Goal: Information Seeking & Learning: Find specific fact

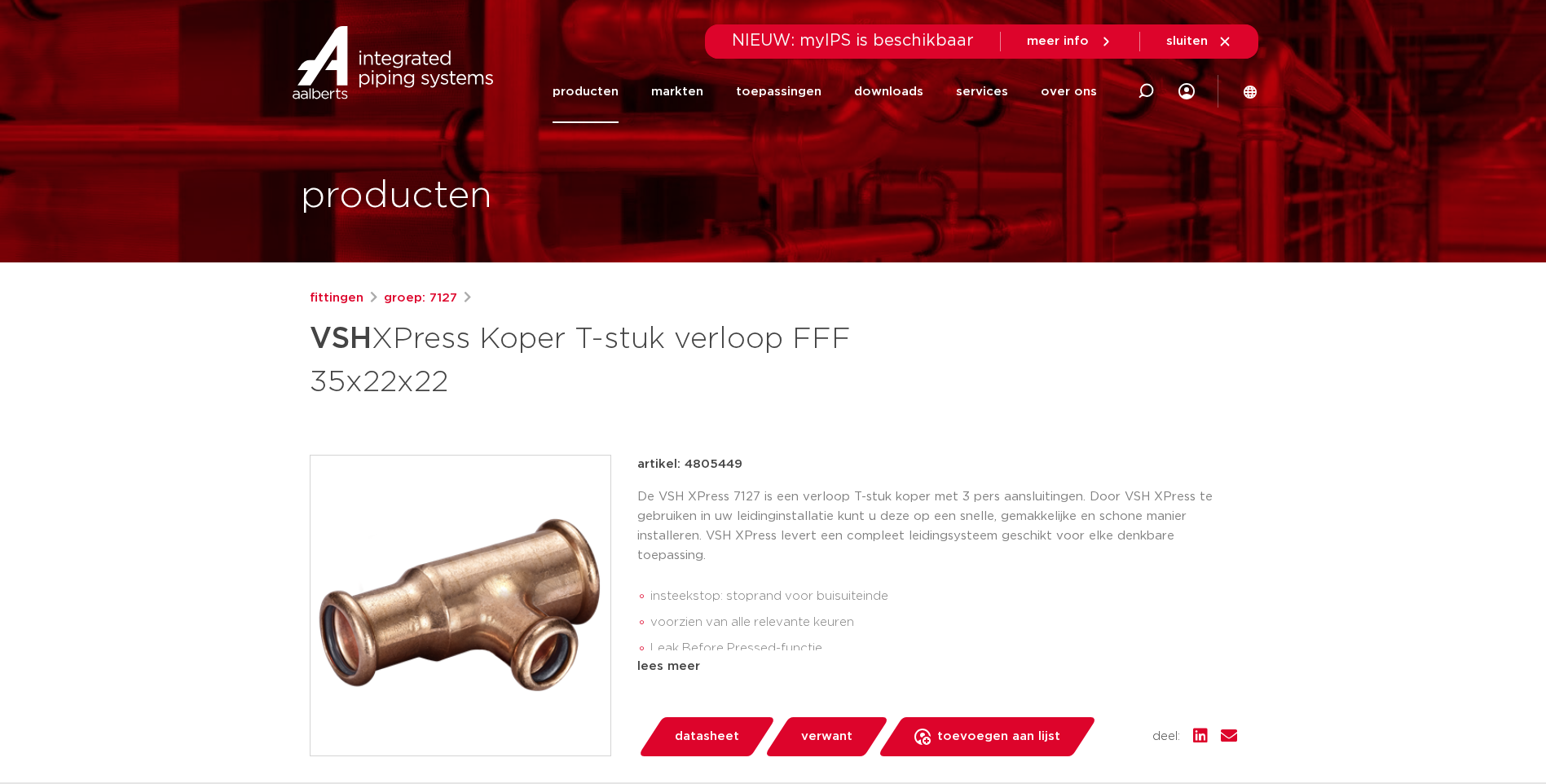
click at [686, 463] on div "artikel: 4805449" at bounding box center [937, 464] width 600 height 19
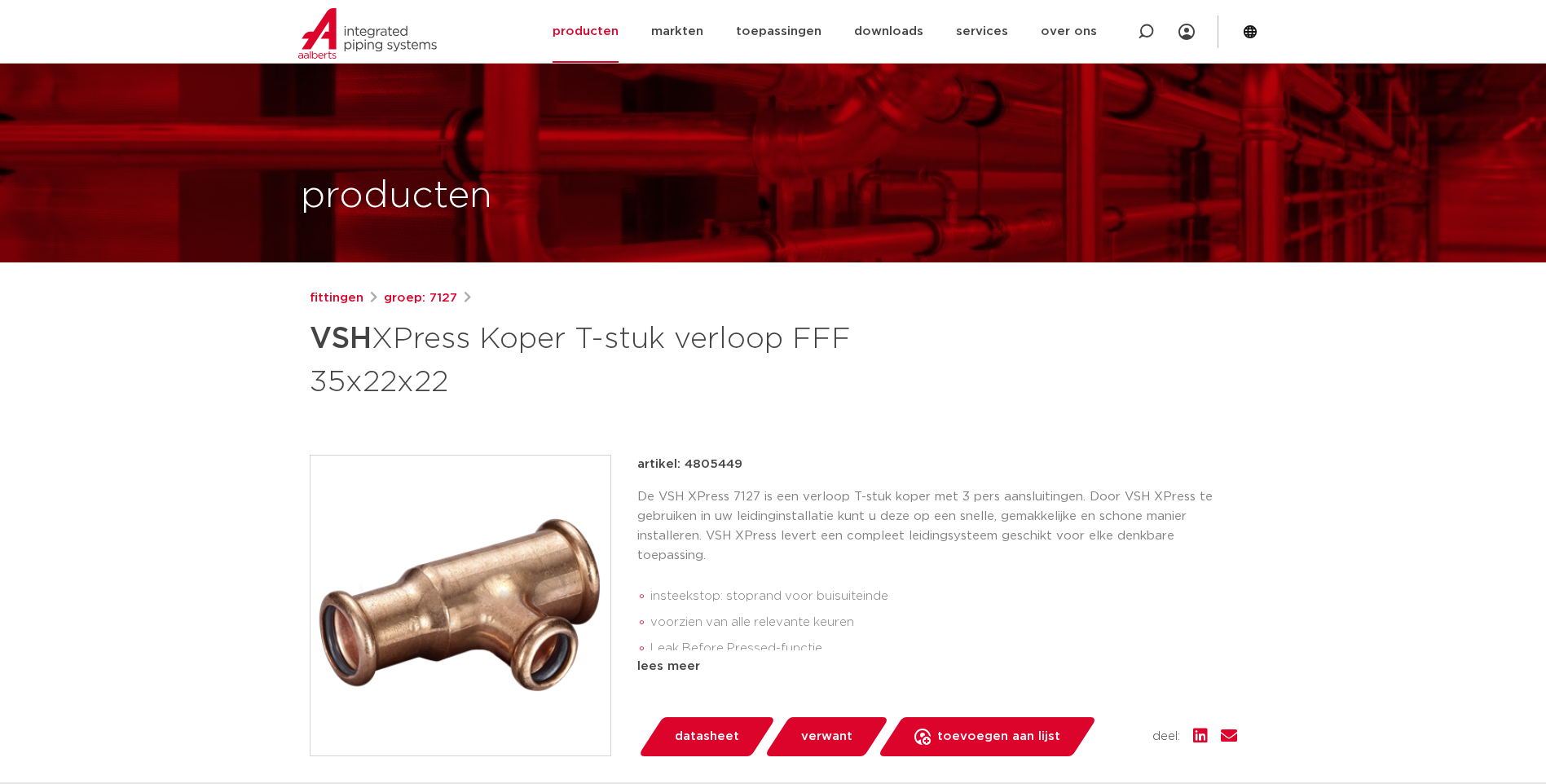
scroll to position [244, 0]
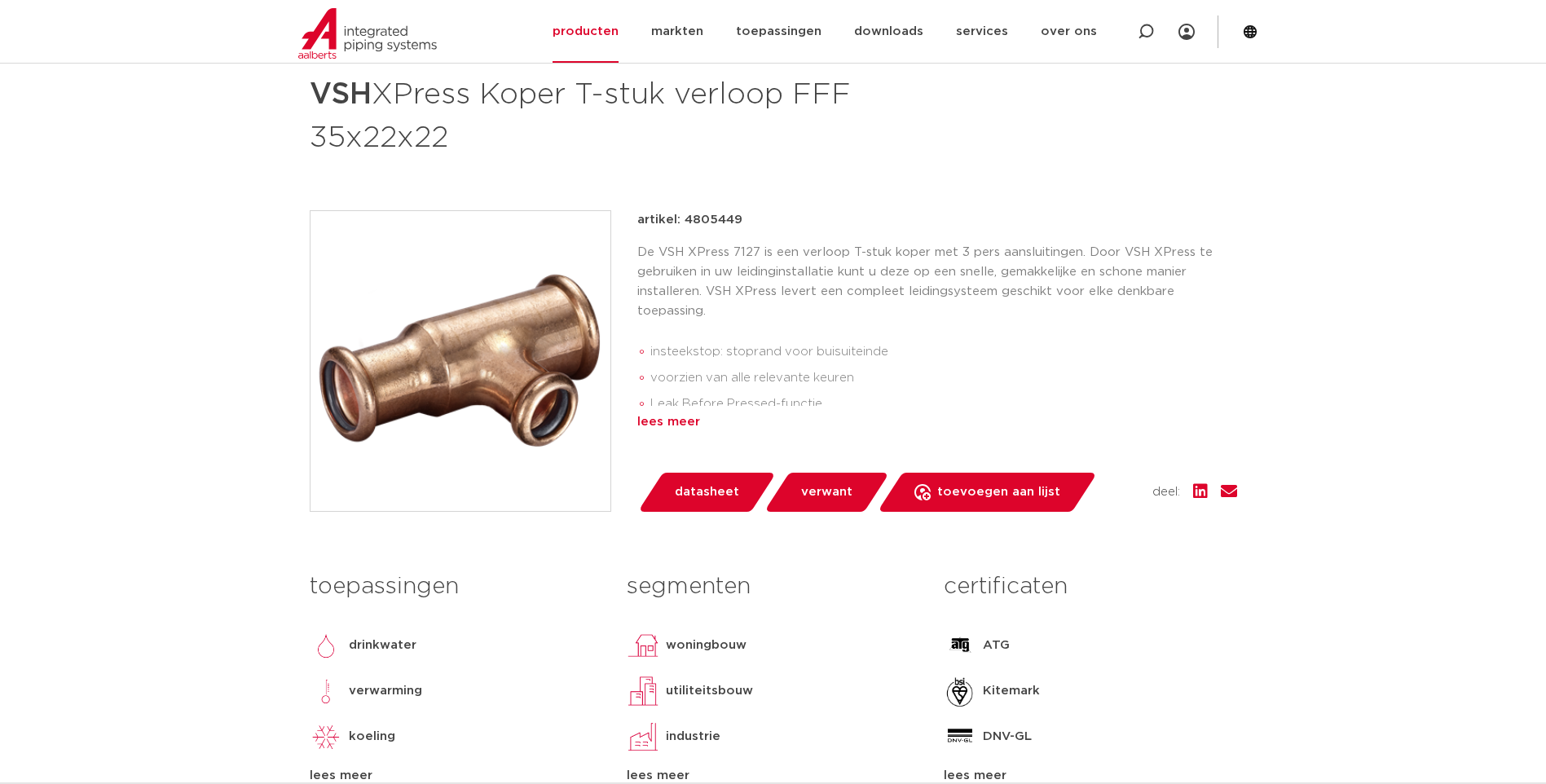
click at [671, 426] on div "lees meer" at bounding box center [937, 422] width 600 height 19
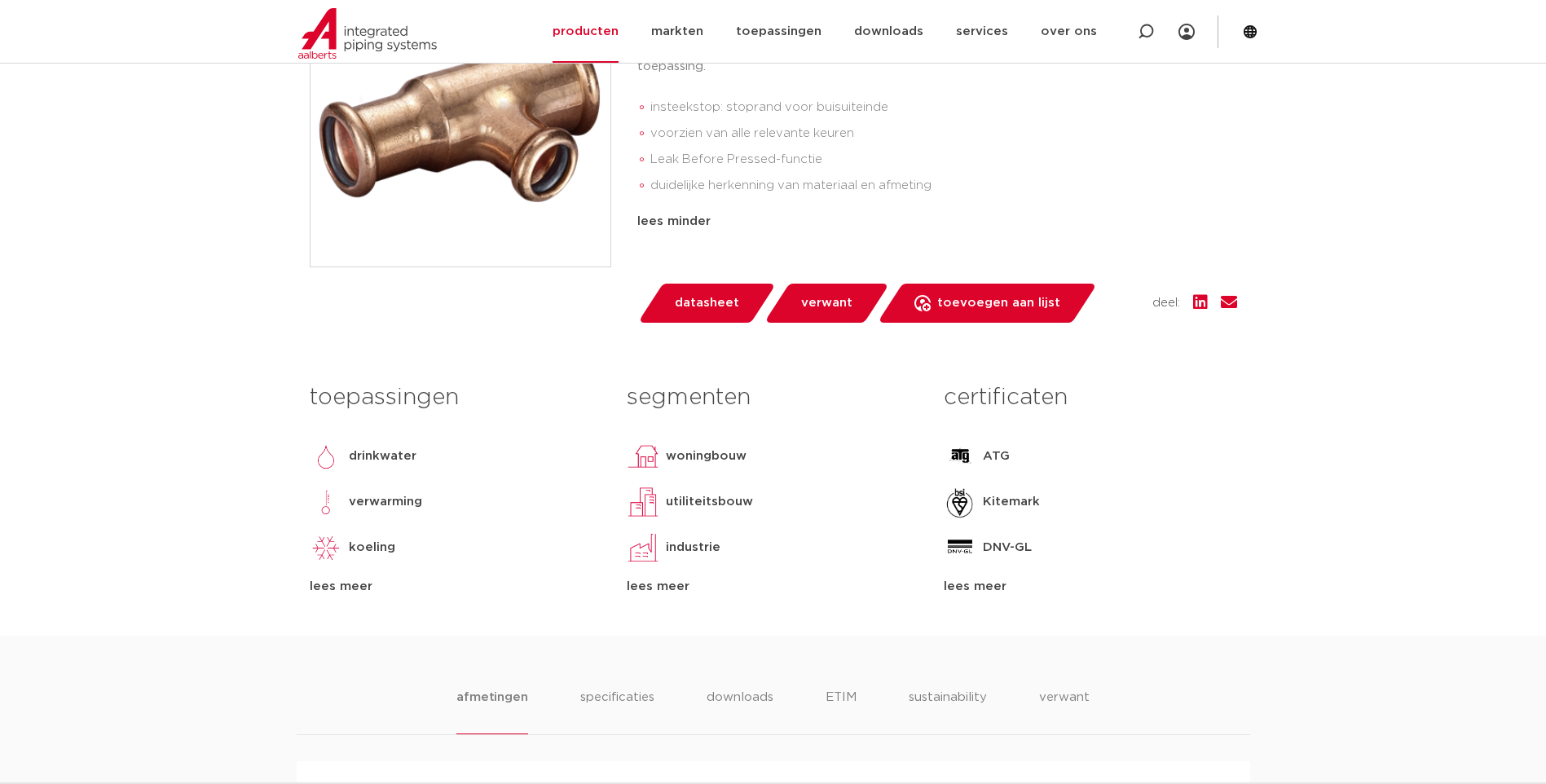
scroll to position [0, 0]
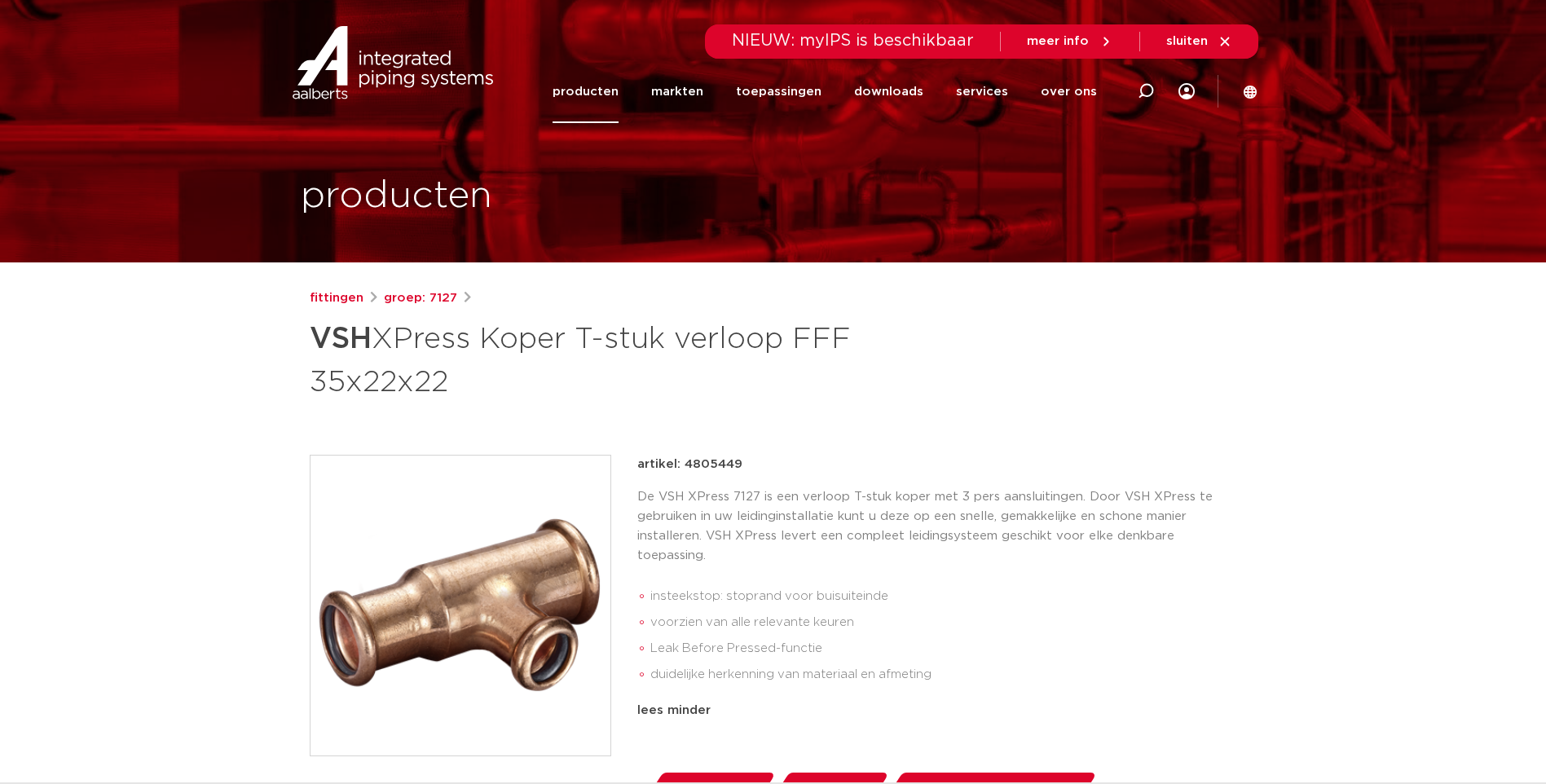
drag, startPoint x: 746, startPoint y: 461, endPoint x: 704, endPoint y: 459, distance: 42.0
click at [704, 459] on div "artikel: 4805449" at bounding box center [937, 464] width 600 height 19
drag, startPoint x: 685, startPoint y: 462, endPoint x: 740, endPoint y: 462, distance: 55.0
click at [740, 462] on div "artikel: 4805449" at bounding box center [937, 464] width 600 height 19
drag, startPoint x: 740, startPoint y: 462, endPoint x: 731, endPoint y: 457, distance: 10.3
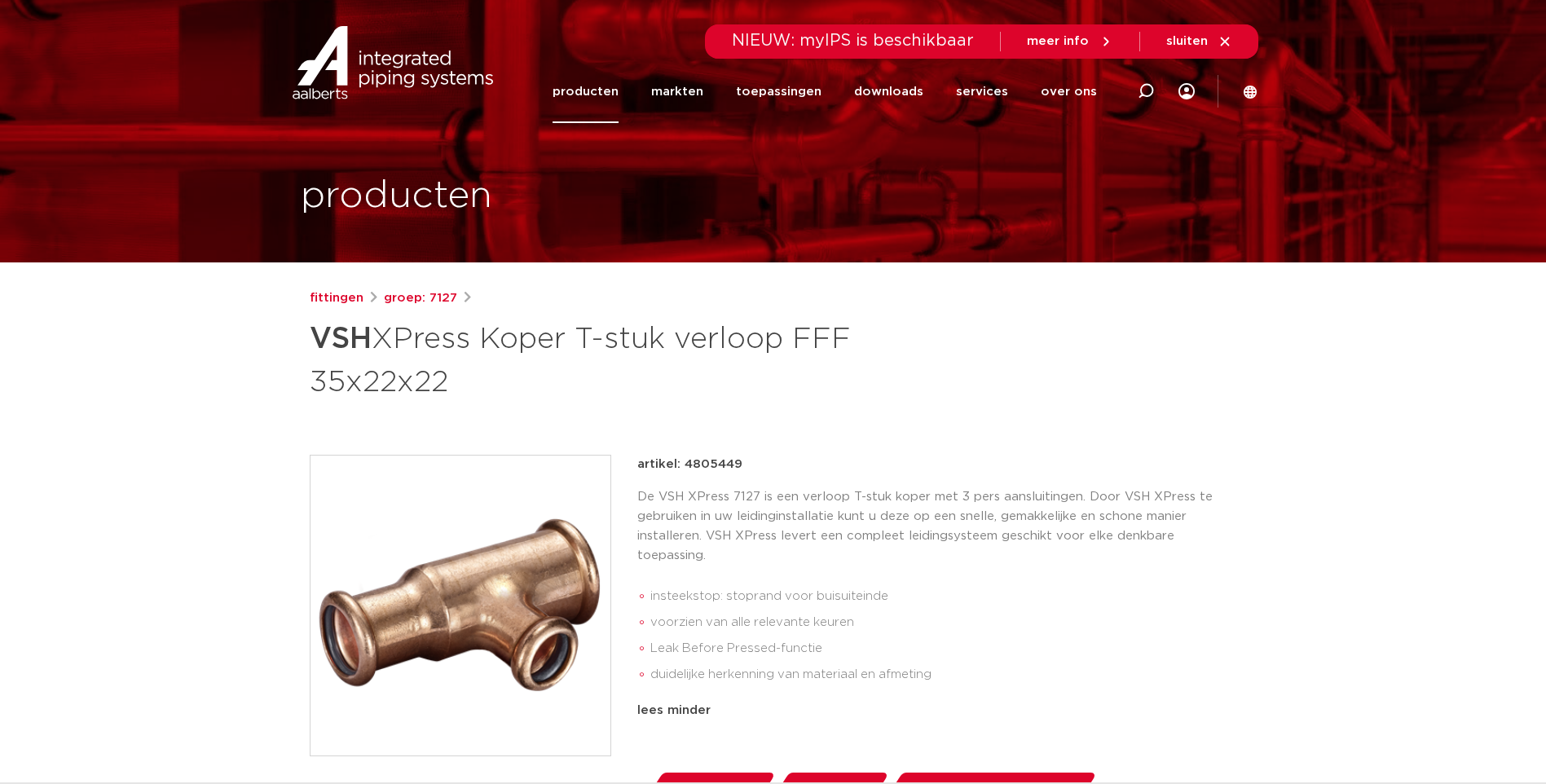
copy p "4805449"
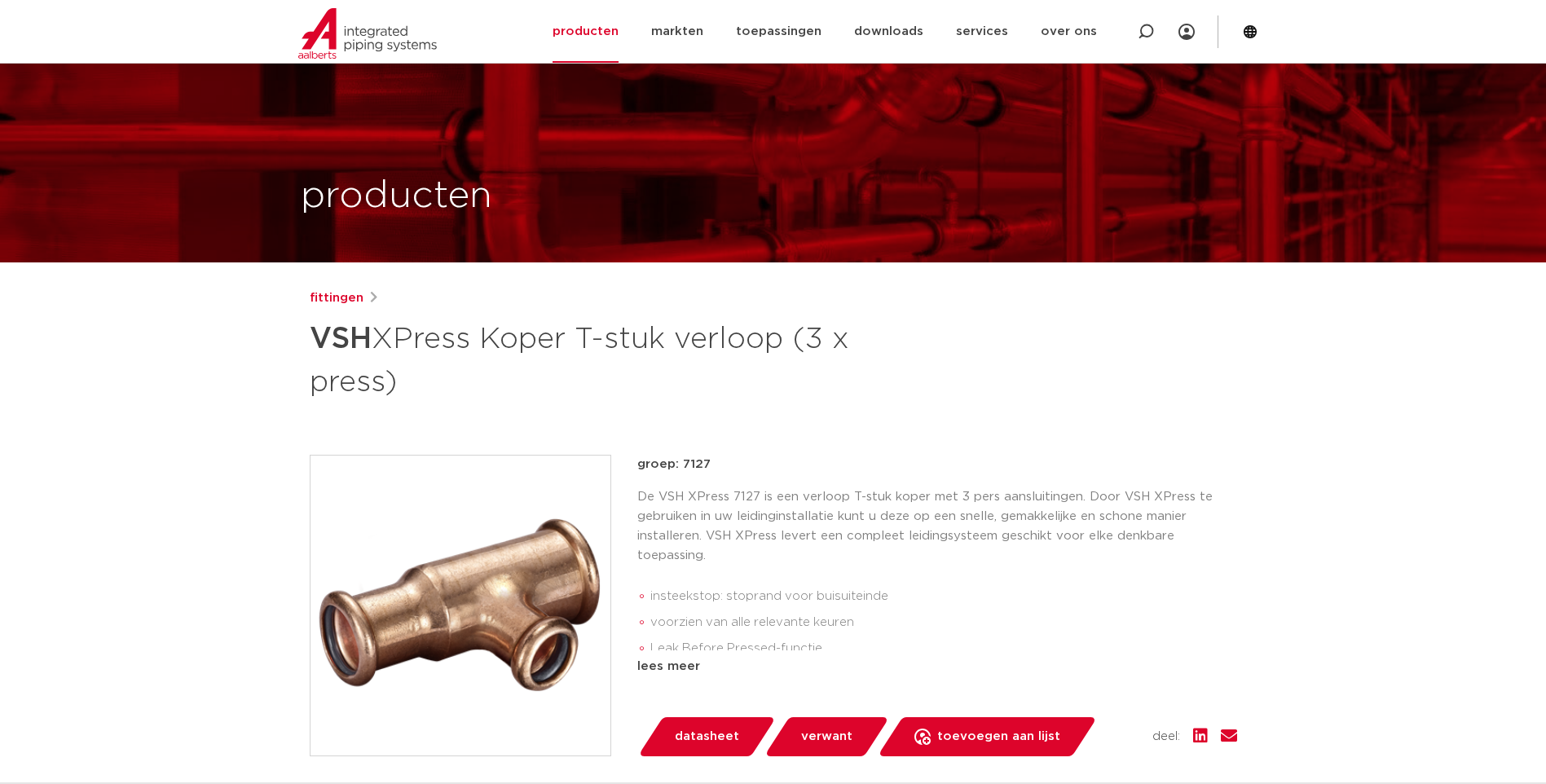
scroll to position [244, 0]
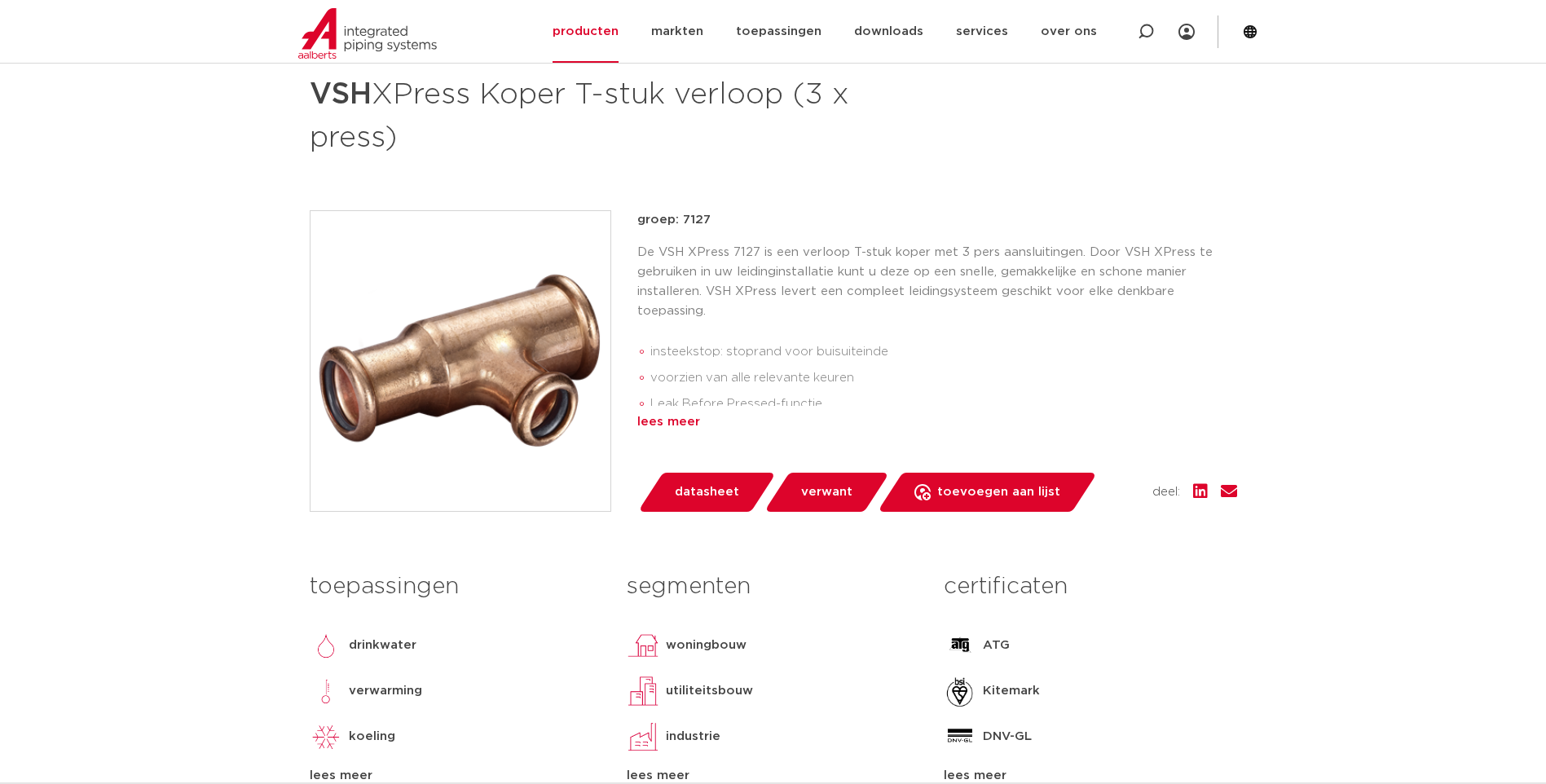
click at [690, 415] on div "lees meer" at bounding box center [937, 422] width 600 height 19
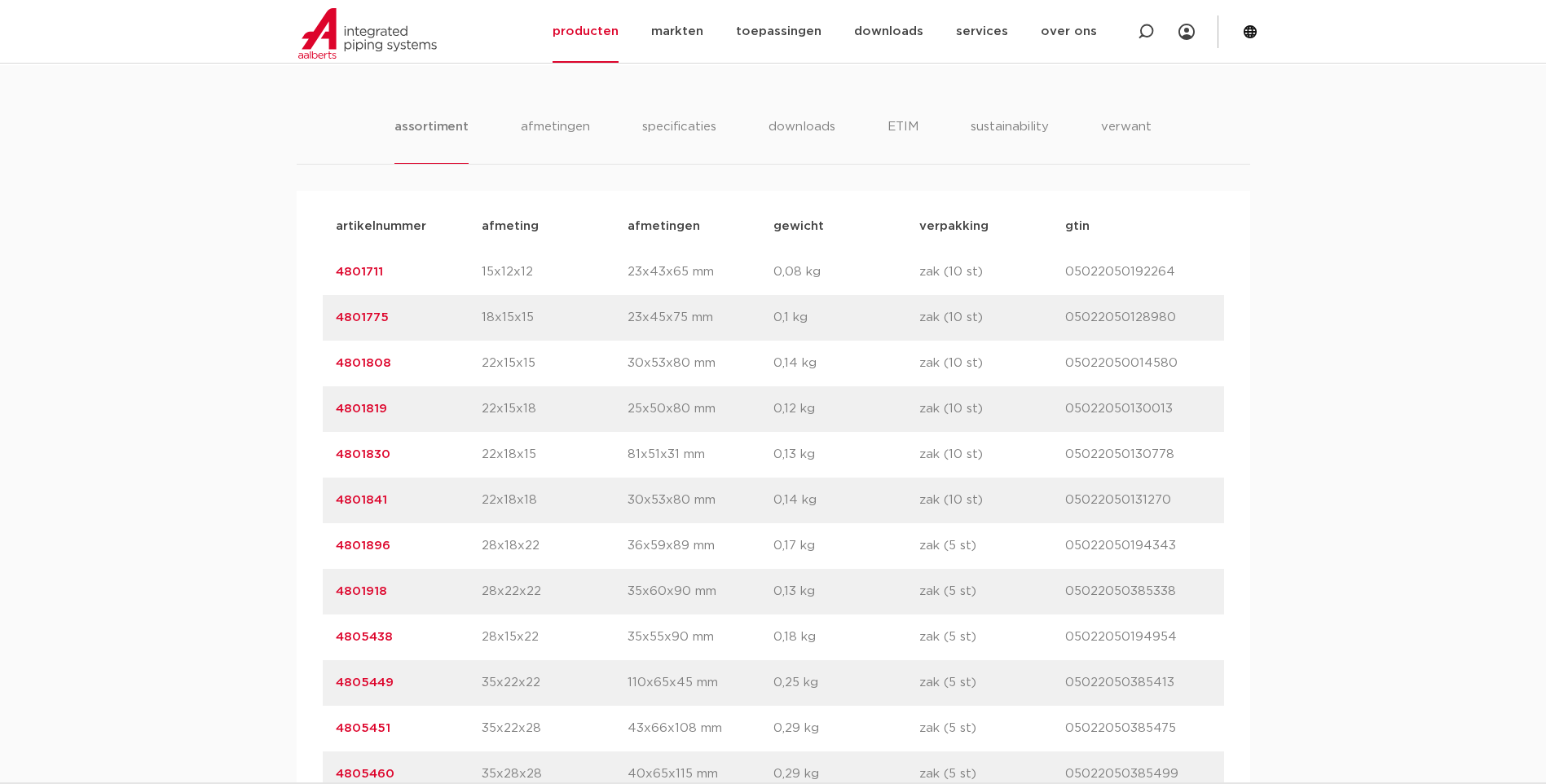
scroll to position [1223, 0]
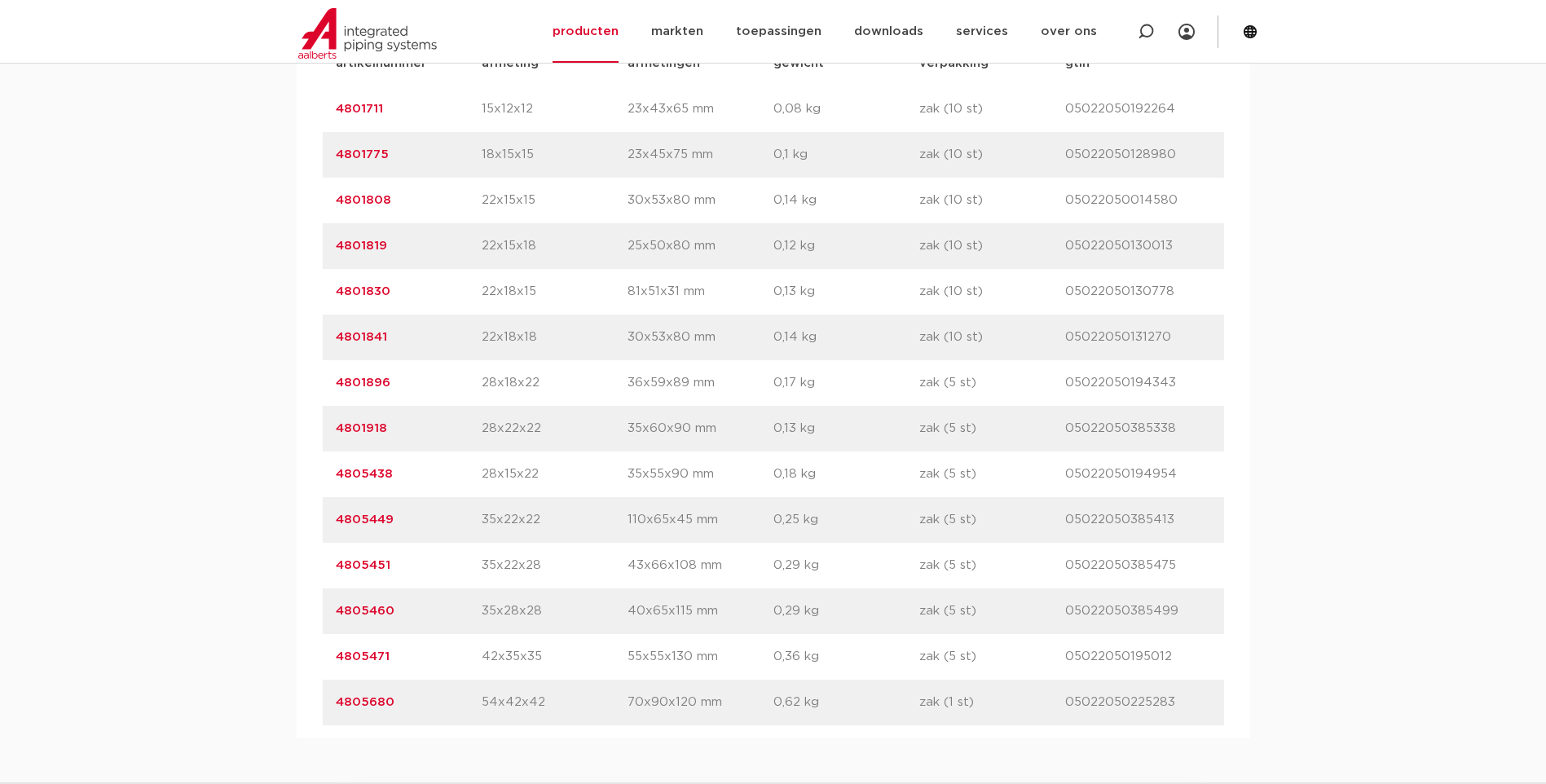
drag, startPoint x: 1057, startPoint y: 520, endPoint x: 1181, endPoint y: 526, distance: 124.1
click at [1181, 526] on div "artikelnummer 4805449 afmeting 35x22x22 [GEOGRAPHIC_DATA] 110x65x45 mm gewicht …" at bounding box center [773, 521] width 901 height 46
drag, startPoint x: 1181, startPoint y: 526, endPoint x: 1128, endPoint y: 519, distance: 53.5
copy div "gtin 05022050385413"
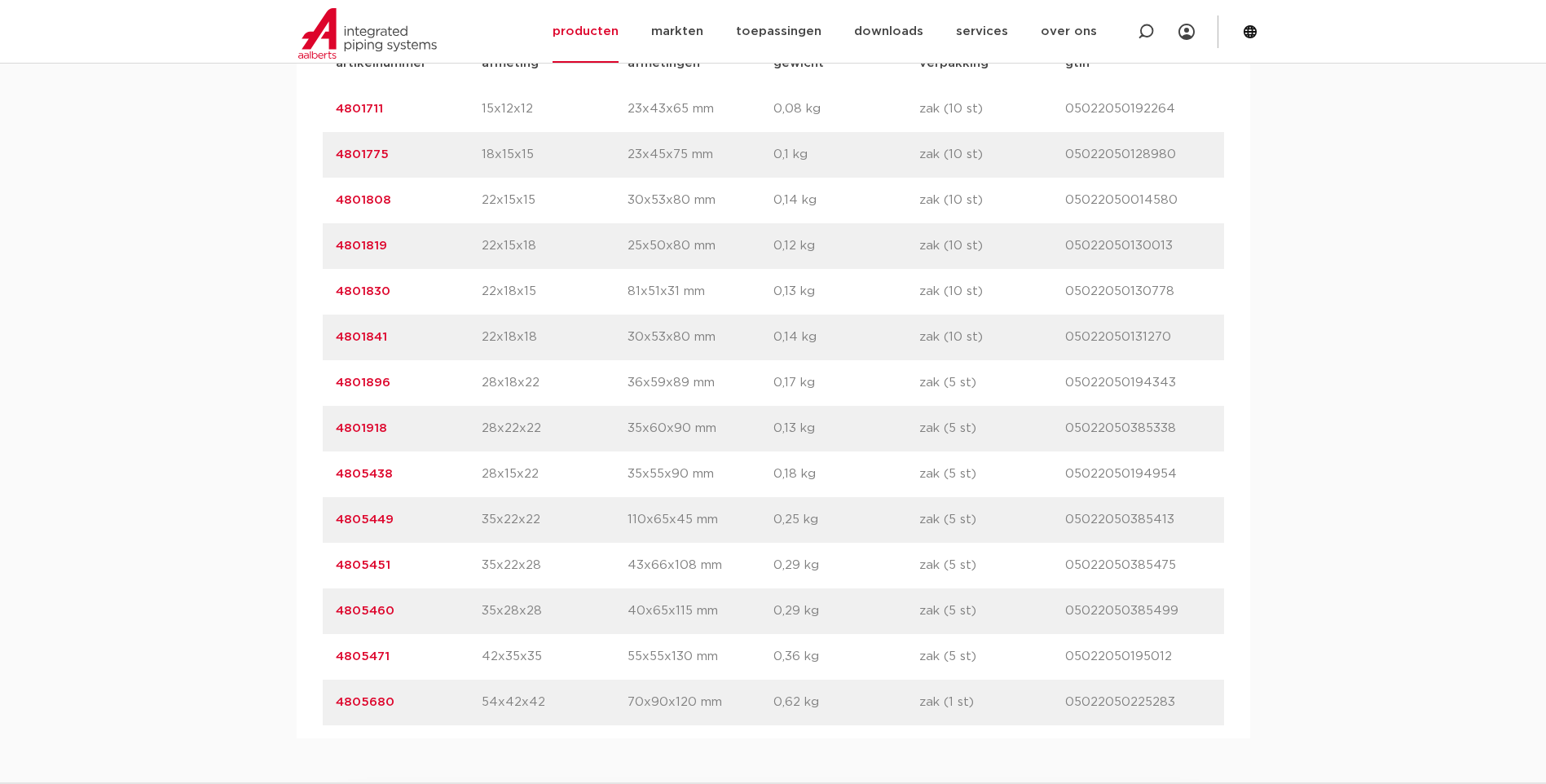
copy div "gtin 05022050385413"
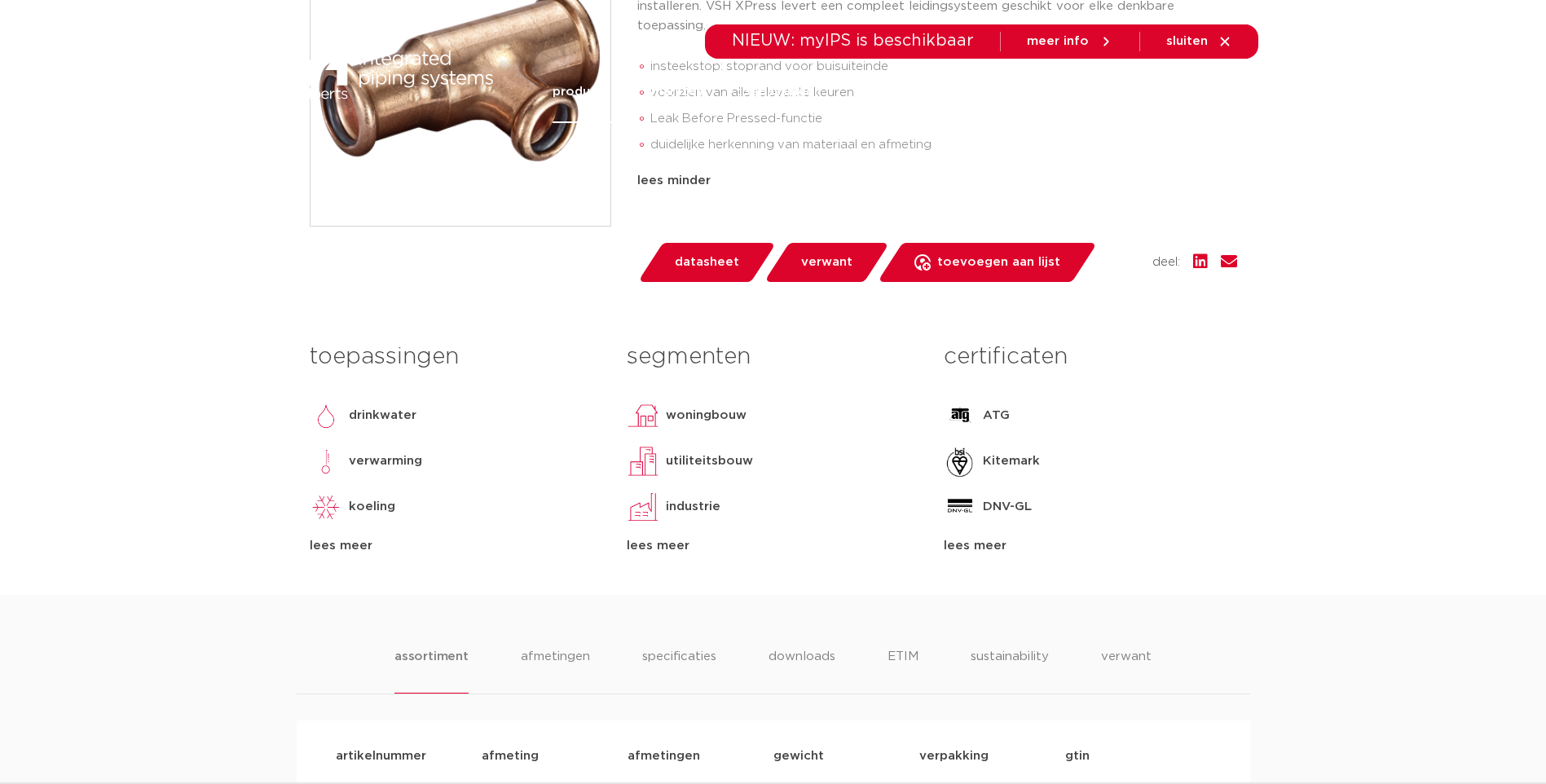
scroll to position [0, 0]
